Goal: Task Accomplishment & Management: Use online tool/utility

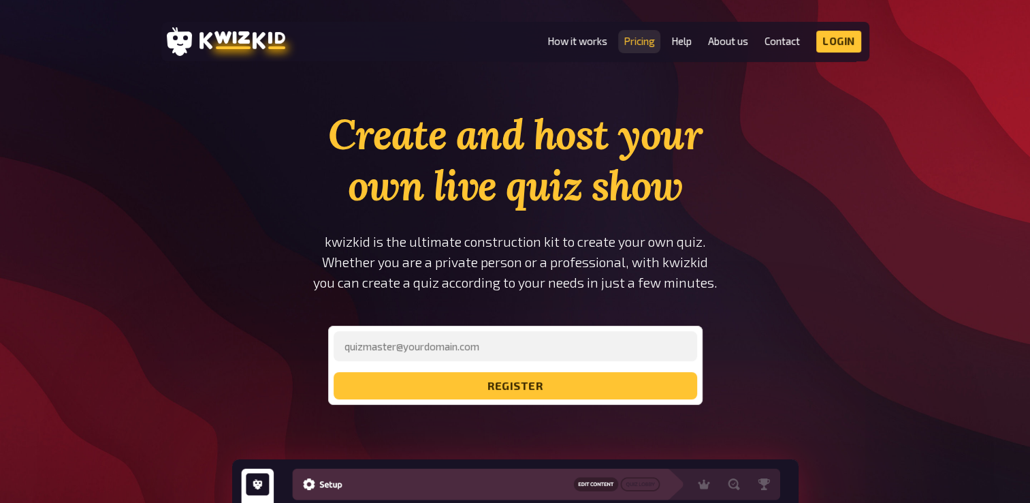
click at [635, 42] on link "Pricing" at bounding box center [639, 41] width 31 height 12
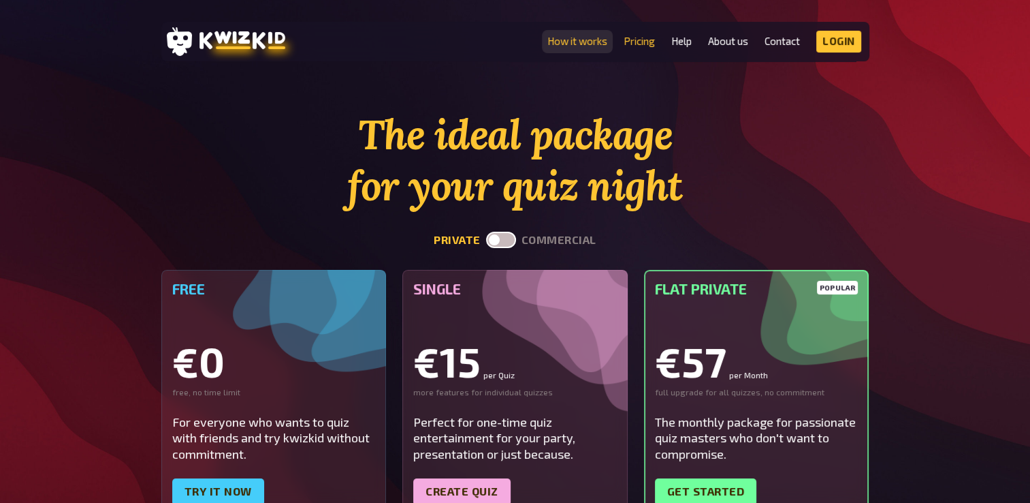
click at [569, 42] on link "How it works" at bounding box center [578, 41] width 60 height 12
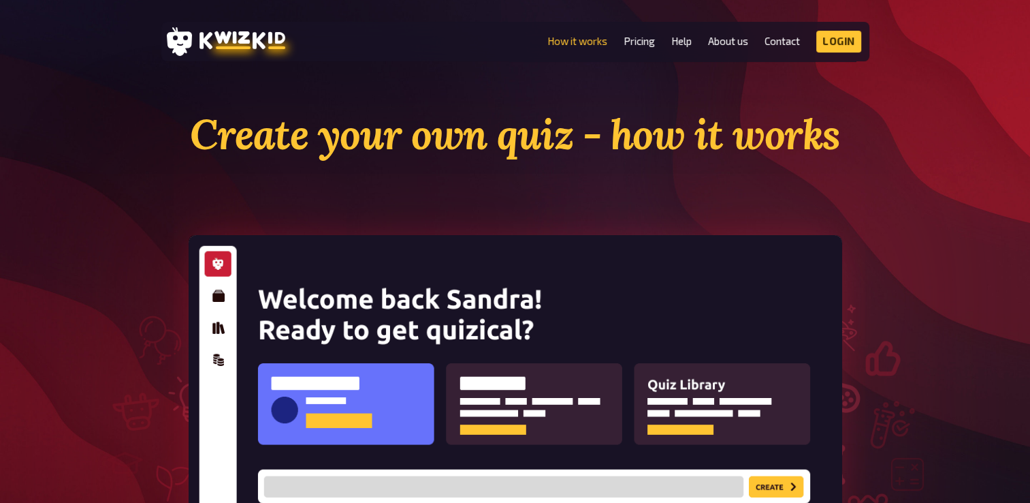
click at [686, 48] on li "Help" at bounding box center [682, 42] width 20 height 22
click at [680, 44] on link "Help" at bounding box center [682, 41] width 20 height 12
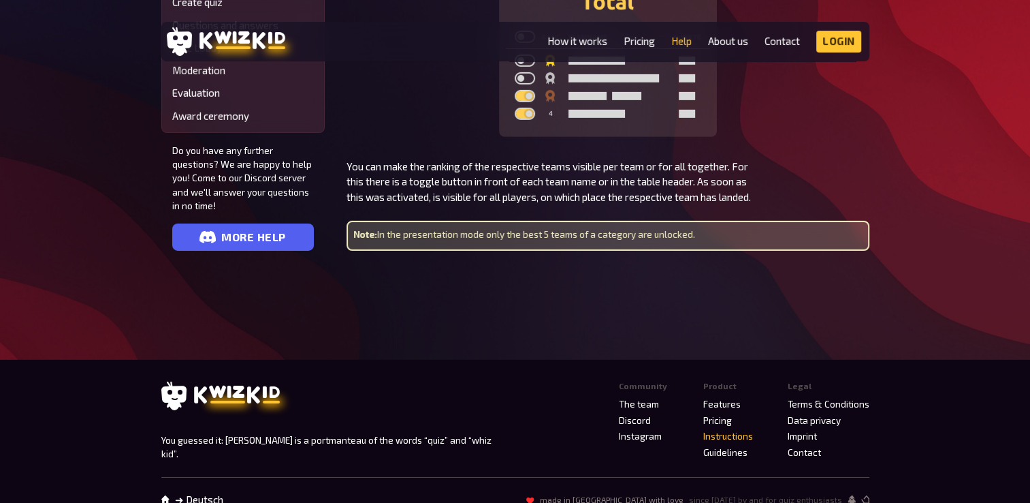
scroll to position [4312, 0]
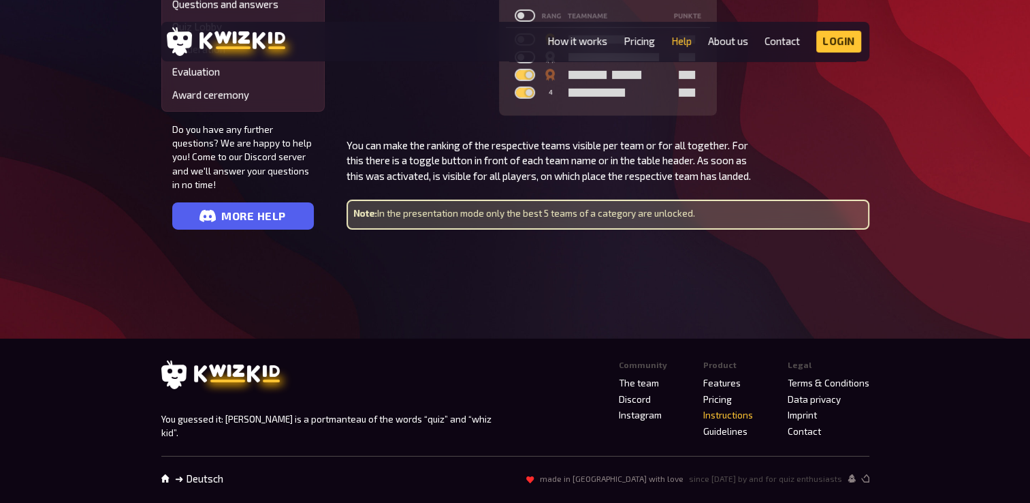
click at [729, 414] on link "Instructions" at bounding box center [729, 414] width 50 height 11
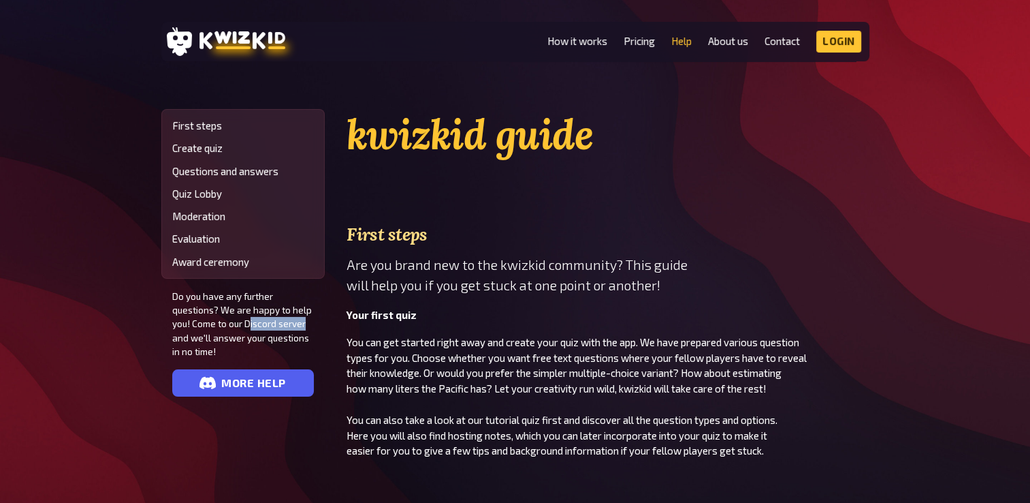
drag, startPoint x: 247, startPoint y: 326, endPoint x: 309, endPoint y: 326, distance: 61.3
click at [309, 326] on span "Do you have any further questions? We are happy to help you! Come to our Discor…" at bounding box center [243, 323] width 142 height 69
drag, startPoint x: 309, startPoint y: 326, endPoint x: 279, endPoint y: 328, distance: 30.1
click at [309, 326] on span "Do you have any further questions? We are happy to help you! Come to our Discor…" at bounding box center [243, 323] width 142 height 69
click at [257, 324] on span "Do you have any further questions? We are happy to help you! Come to our Discor…" at bounding box center [243, 323] width 142 height 69
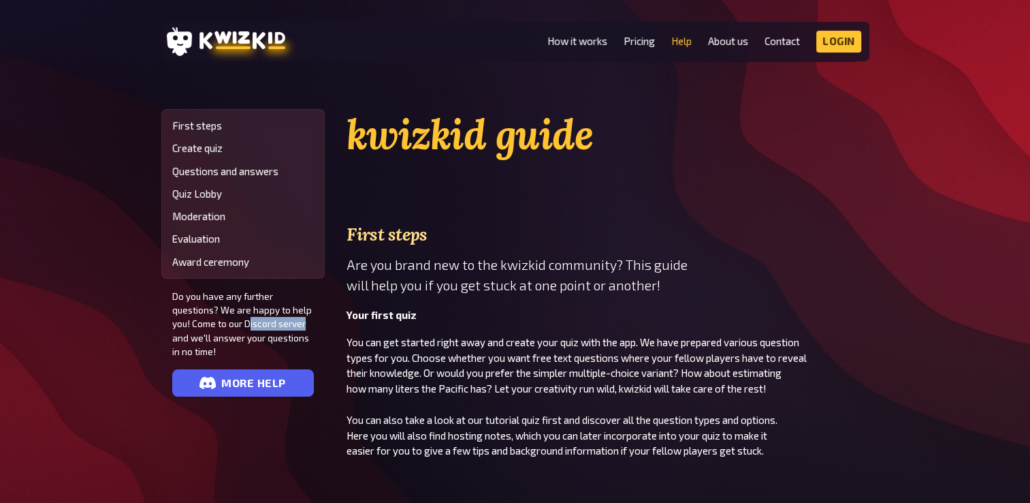
click at [254, 324] on span "Do you have any further questions? We are happy to help you! Come to our Discor…" at bounding box center [243, 323] width 142 height 69
drag, startPoint x: 245, startPoint y: 323, endPoint x: 302, endPoint y: 332, distance: 58.0
click at [302, 332] on span "Do you have any further questions? We are happy to help you! Come to our Discor…" at bounding box center [243, 323] width 142 height 69
click at [223, 266] on link "Award ceremony" at bounding box center [243, 262] width 142 height 12
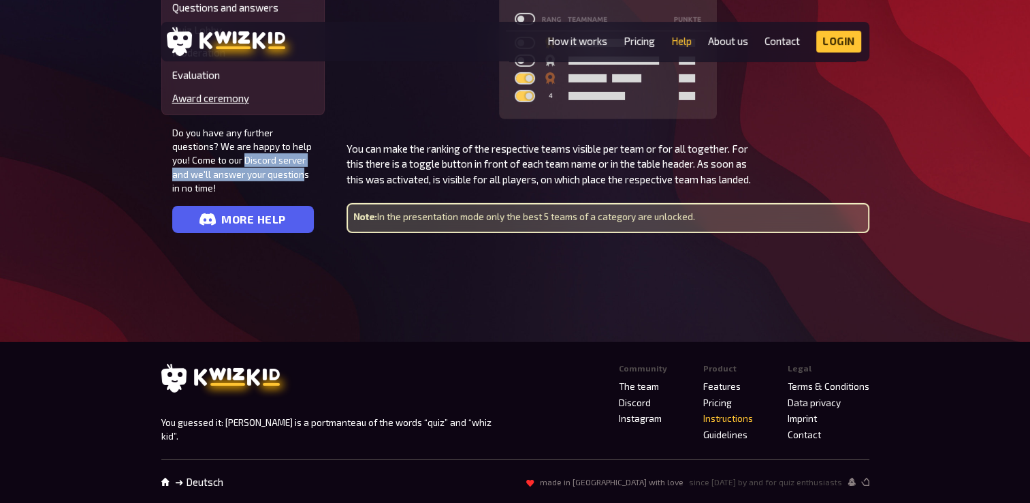
scroll to position [4312, 0]
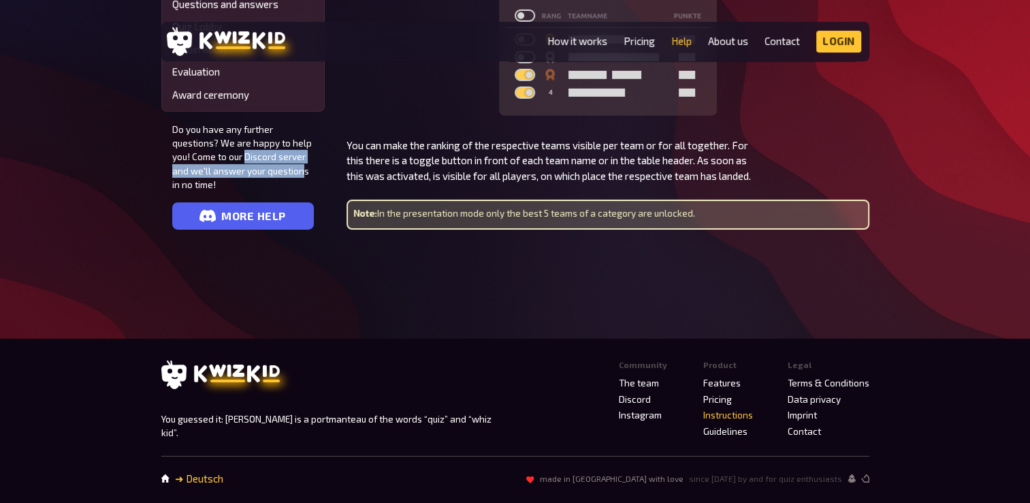
click at [189, 473] on link "➜ Deutsch" at bounding box center [199, 479] width 48 height 12
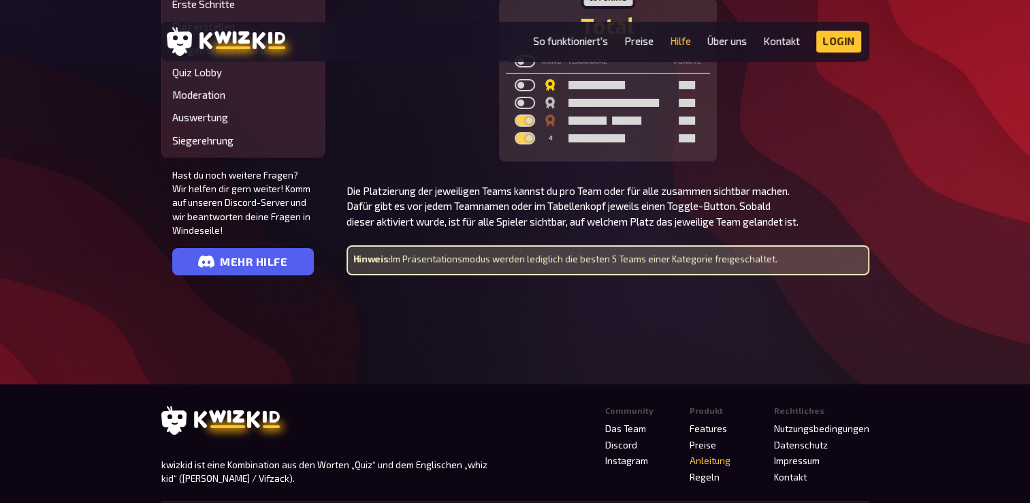
scroll to position [4562, 0]
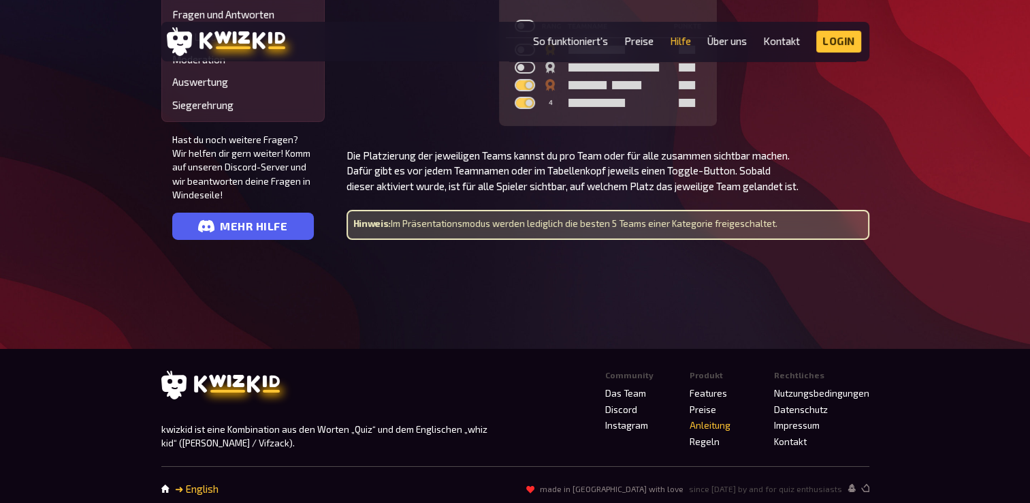
click at [200, 483] on link "➜ English" at bounding box center [197, 489] width 44 height 12
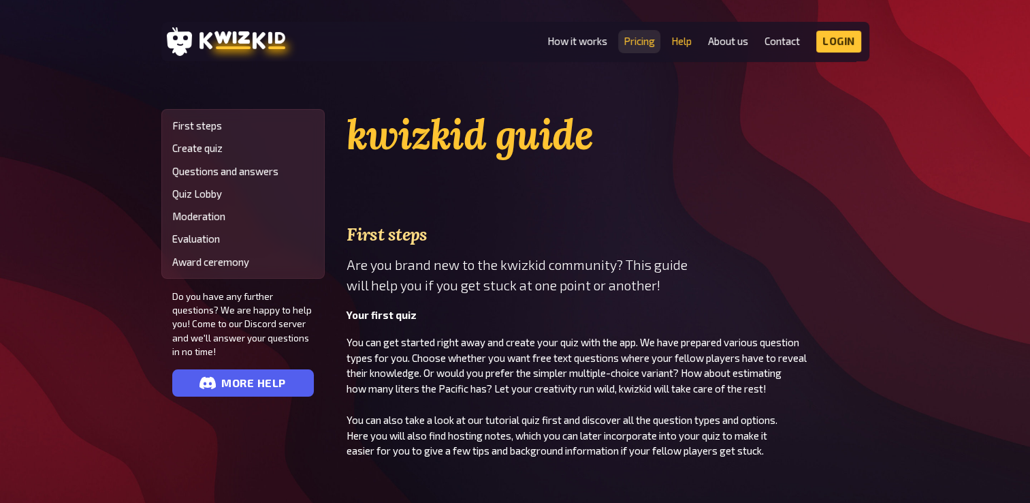
click at [637, 46] on link "Pricing" at bounding box center [639, 41] width 31 height 12
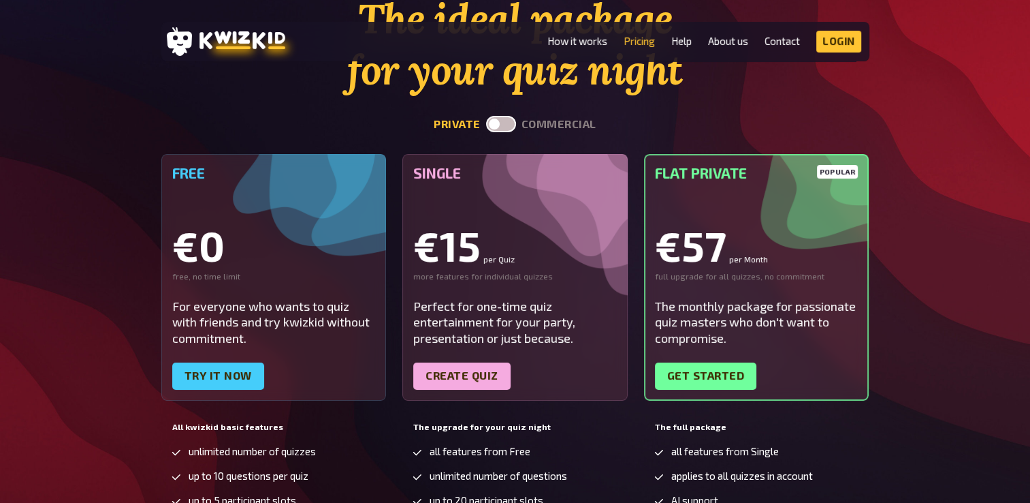
scroll to position [204, 0]
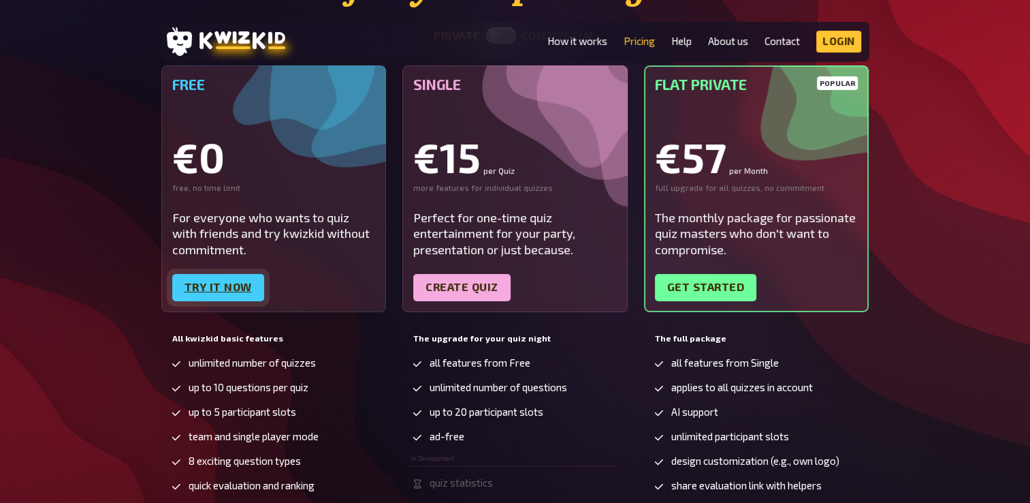
click at [212, 287] on link "Try it now" at bounding box center [218, 287] width 92 height 27
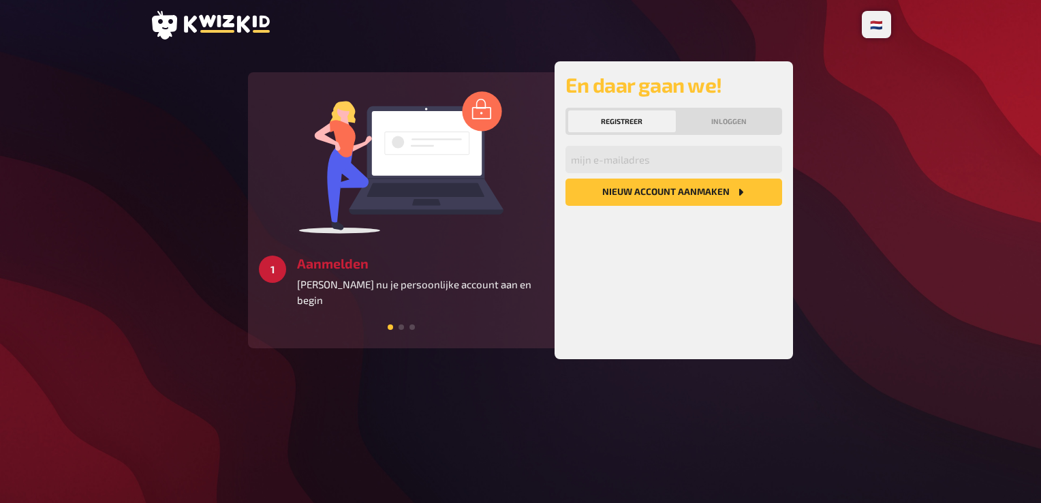
click at [654, 195] on button "Nieuw account aanmaken" at bounding box center [673, 191] width 217 height 27
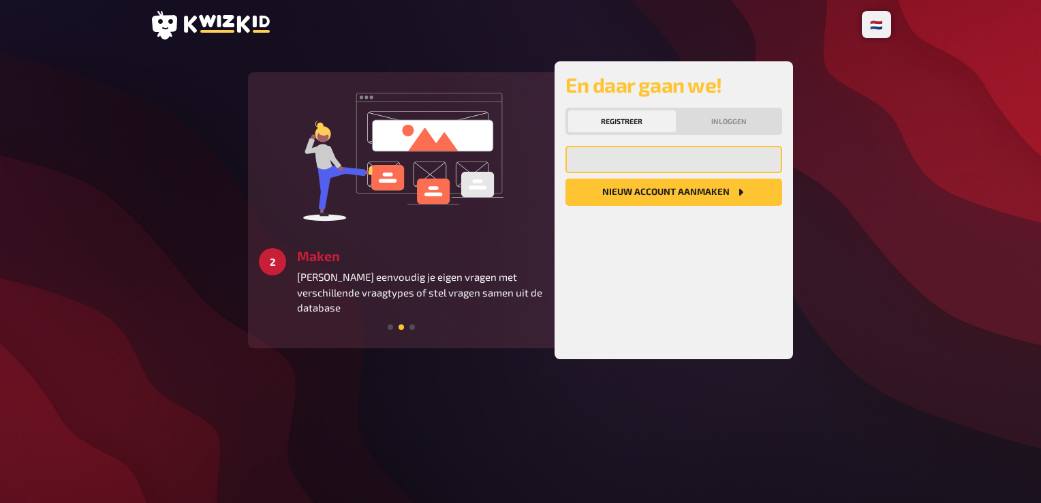
click at [576, 159] on input "email" at bounding box center [673, 159] width 217 height 27
type input "[EMAIL_ADDRESS][DOMAIN_NAME]"
click at [661, 190] on button "Nieuw account aanmaken" at bounding box center [673, 191] width 217 height 27
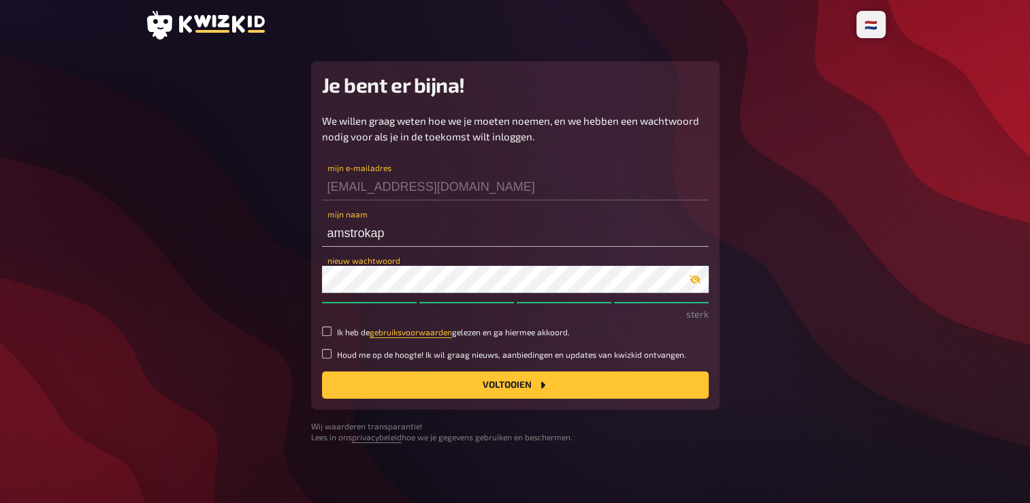
click at [697, 284] on icon "button" at bounding box center [695, 279] width 11 height 11
click at [326, 332] on input "Ik heb de gebruiksvoorwaarden gelezen en ga hiermee akkoord." at bounding box center [327, 331] width 10 height 10
checkbox input "true"
click at [328, 359] on label "Houd me op de hoogte! Ik wil graag nieuws, aanbiedingen en updates van kwizkid …" at bounding box center [515, 355] width 387 height 12
click at [328, 358] on input "Houd me op de hoogte! Ik wil graag nieuws, aanbiedingen en updates van kwizkid …" at bounding box center [327, 354] width 10 height 10
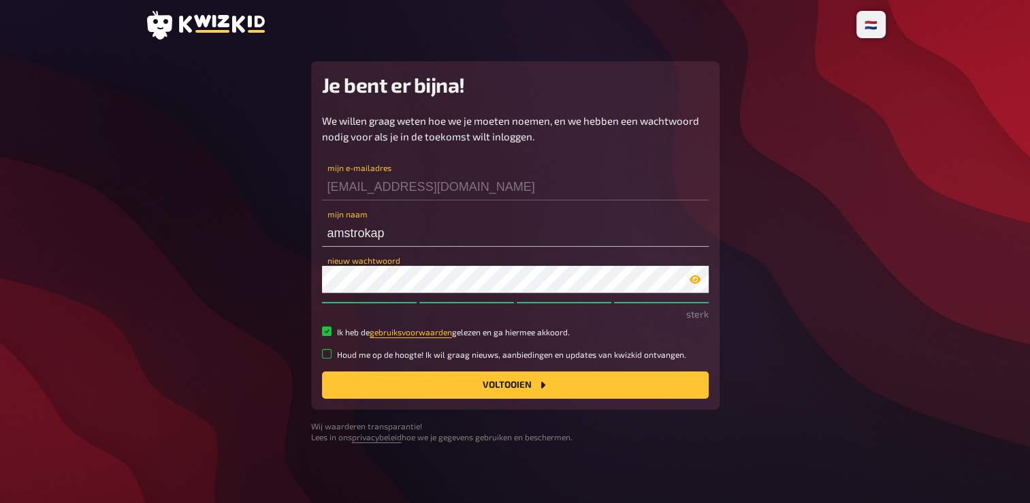
checkbox input "true"
click at [562, 381] on button "Voltooien" at bounding box center [515, 384] width 387 height 27
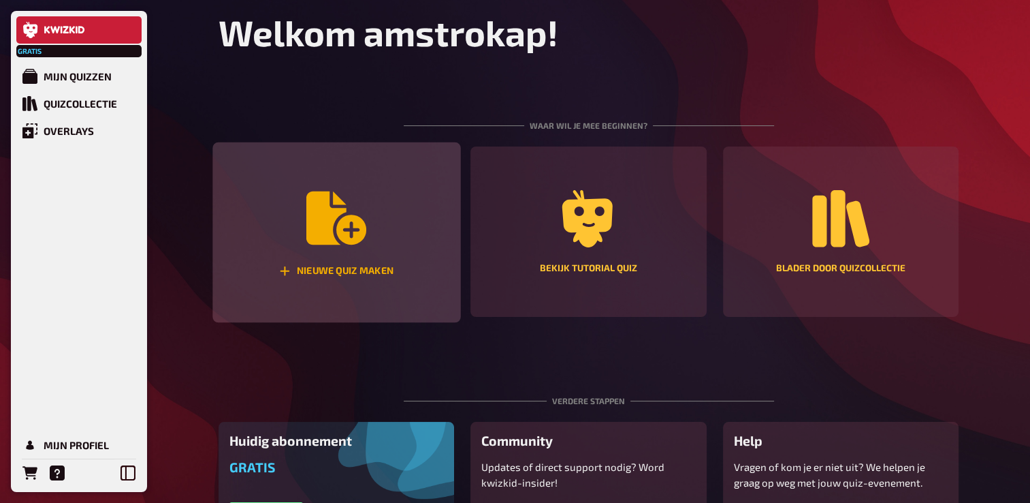
click at [332, 274] on div "Nieuwe quiz maken" at bounding box center [336, 271] width 114 height 12
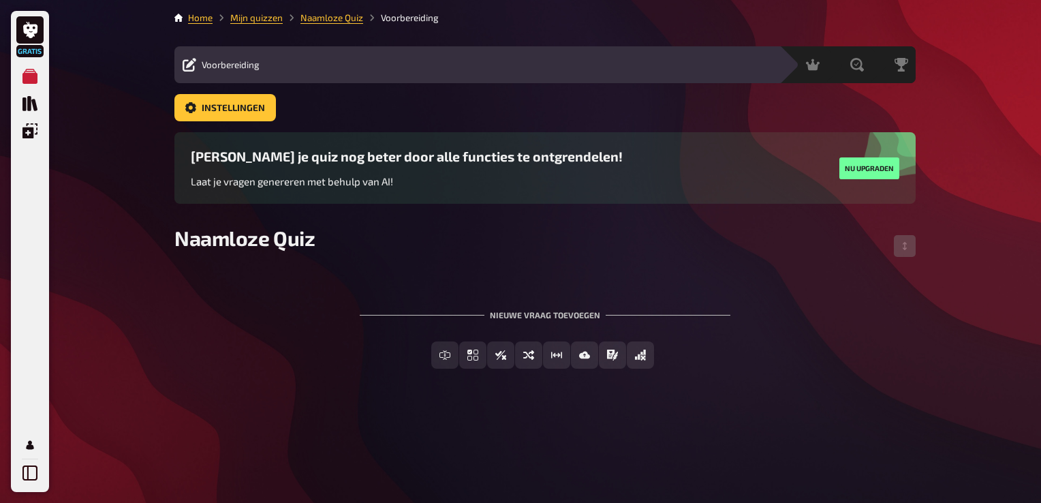
click at [313, 59] on div "Inhoud bewerken Quizlobby" at bounding box center [519, 65] width 503 height 16
drag, startPoint x: 424, startPoint y: 301, endPoint x: 398, endPoint y: 290, distance: 27.5
click at [422, 301] on div "Nieuwe vraag toevoegen" at bounding box center [545, 309] width 371 height 42
click at [376, 61] on div "Inhoud bewerken Quizlobby" at bounding box center [519, 65] width 503 height 16
click at [230, 243] on span "Naamloze Quiz" at bounding box center [244, 237] width 140 height 25
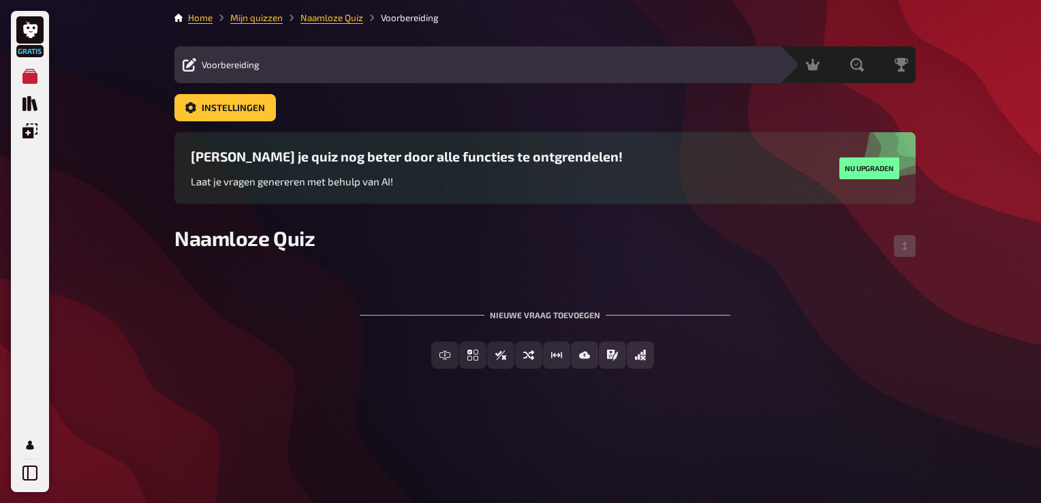
click at [381, 247] on div "Naamloze Quiz" at bounding box center [544, 245] width 741 height 41
click at [305, 240] on span "Naamloze Quiz" at bounding box center [244, 237] width 140 height 25
drag, startPoint x: 180, startPoint y: 236, endPoint x: 362, endPoint y: 236, distance: 182.5
click at [362, 236] on div "Naamloze Quiz" at bounding box center [544, 245] width 741 height 41
click at [898, 306] on div "Nieuwe vraag toevoegen Open vraag Meerkeuze Waar / Niet waar Sorteervraag Schat…" at bounding box center [544, 339] width 741 height 102
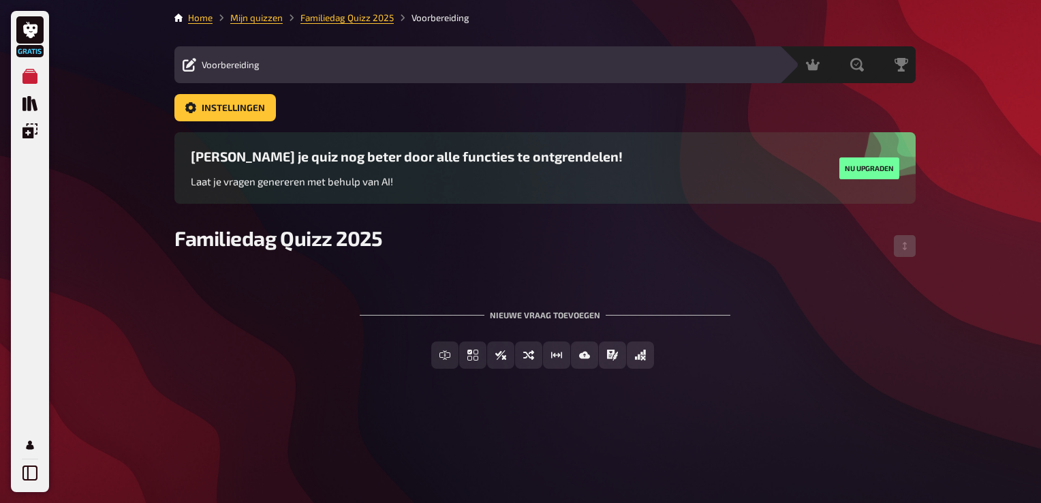
click at [205, 384] on div "Open vraag Meerkeuze Waar / Niet waar Sorteervraag Schatvraag Foto-antwoord Vri…" at bounding box center [544, 365] width 741 height 49
click at [280, 383] on div "Open vraag Meerkeuze Waar / Niet waar Sorteervraag Schatvraag Foto-antwoord Vri…" at bounding box center [544, 365] width 741 height 49
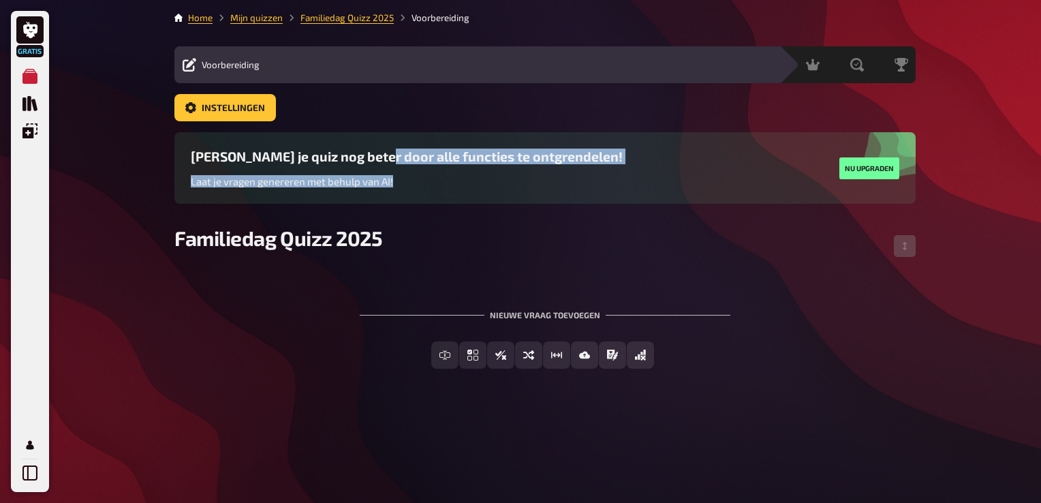
drag, startPoint x: 378, startPoint y: 152, endPoint x: 553, endPoint y: 177, distance: 176.8
click at [553, 177] on div "[PERSON_NAME] je quiz nog beter door alle functies te ontgrendelen! Laat je vra…" at bounding box center [545, 167] width 708 height 39
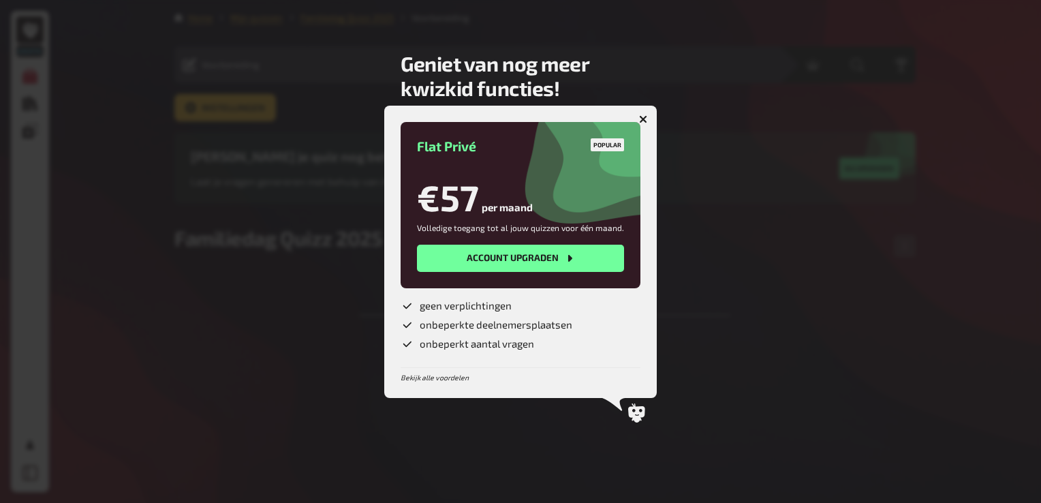
click at [553, 177] on div "€57 per maand" at bounding box center [520, 197] width 207 height 43
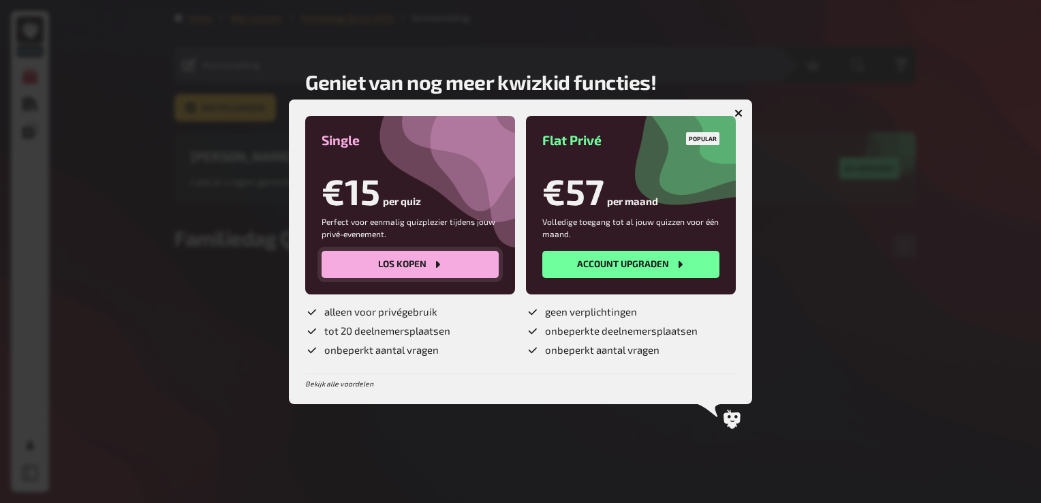
click at [403, 262] on button "Los kopen" at bounding box center [409, 264] width 177 height 27
